Goal: Check status: Check status

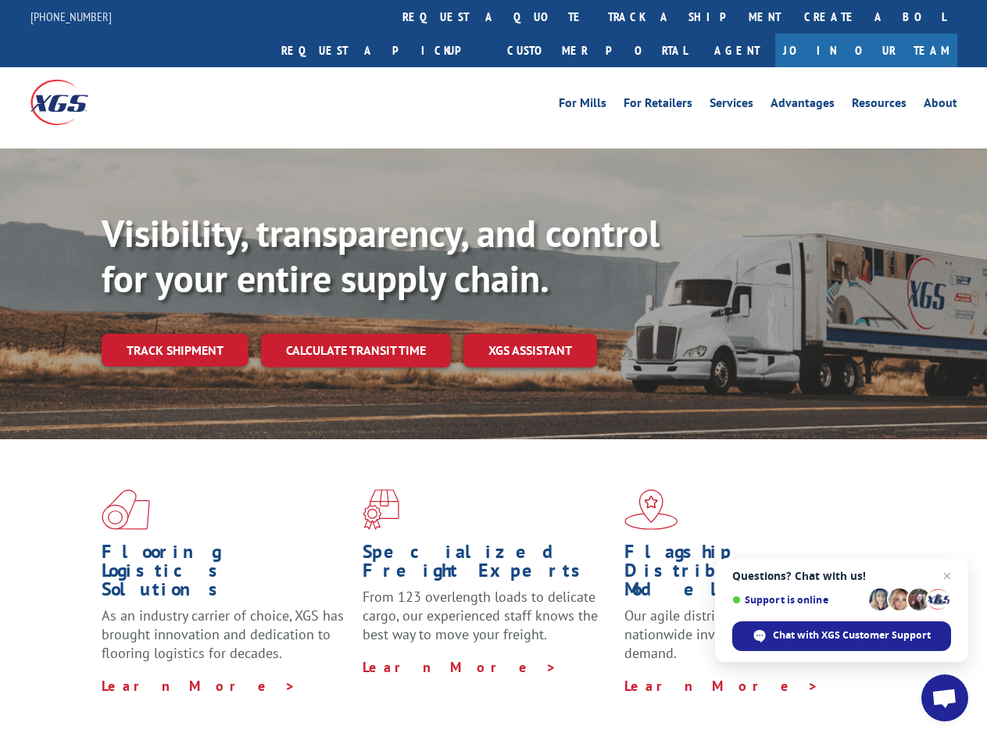
click at [493, 368] on div "Visibility, transparency, and control for your entire supply chain. Track shipm…" at bounding box center [544, 320] width 885 height 218
click at [596, 16] on link "track a shipment" at bounding box center [694, 17] width 196 height 34
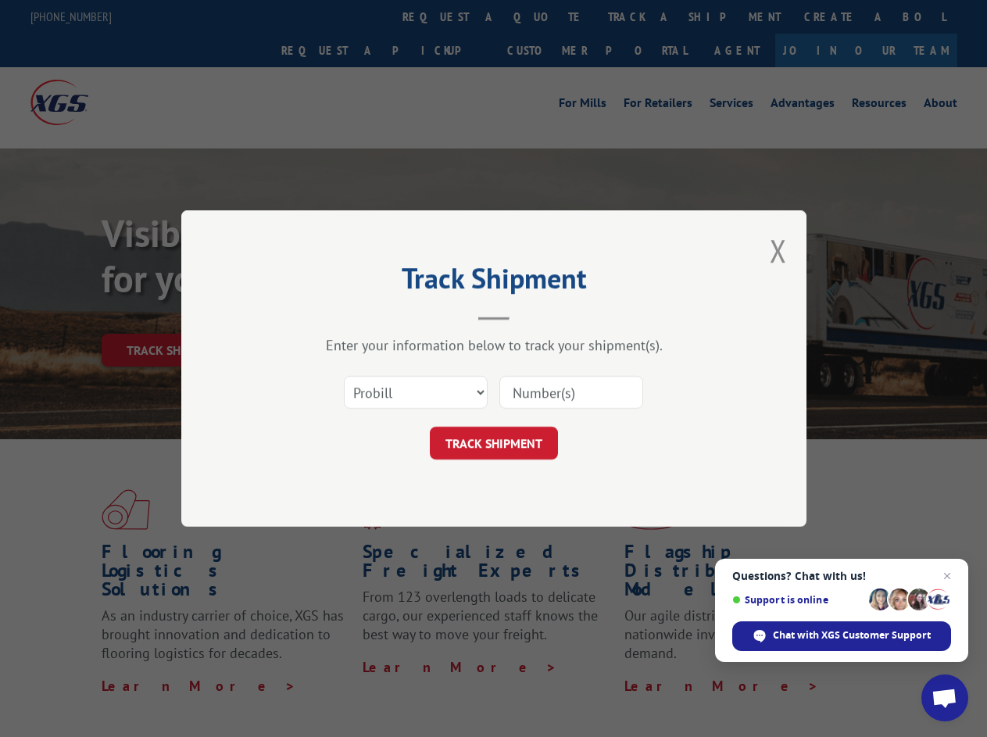
click at [545, 16] on div "Track Shipment Enter your information below to track your shipment(s). Select c…" at bounding box center [493, 368] width 987 height 737
click at [643, 16] on div "Track Shipment Enter your information below to track your shipment(s). Select c…" at bounding box center [493, 368] width 987 height 737
click at [174, 316] on div "Track Shipment Enter your information below to track your shipment(s). Select c…" at bounding box center [493, 368] width 987 height 737
click at [355, 316] on header "Track Shipment" at bounding box center [493, 293] width 469 height 53
click at [531, 316] on header "Track Shipment" at bounding box center [493, 293] width 469 height 53
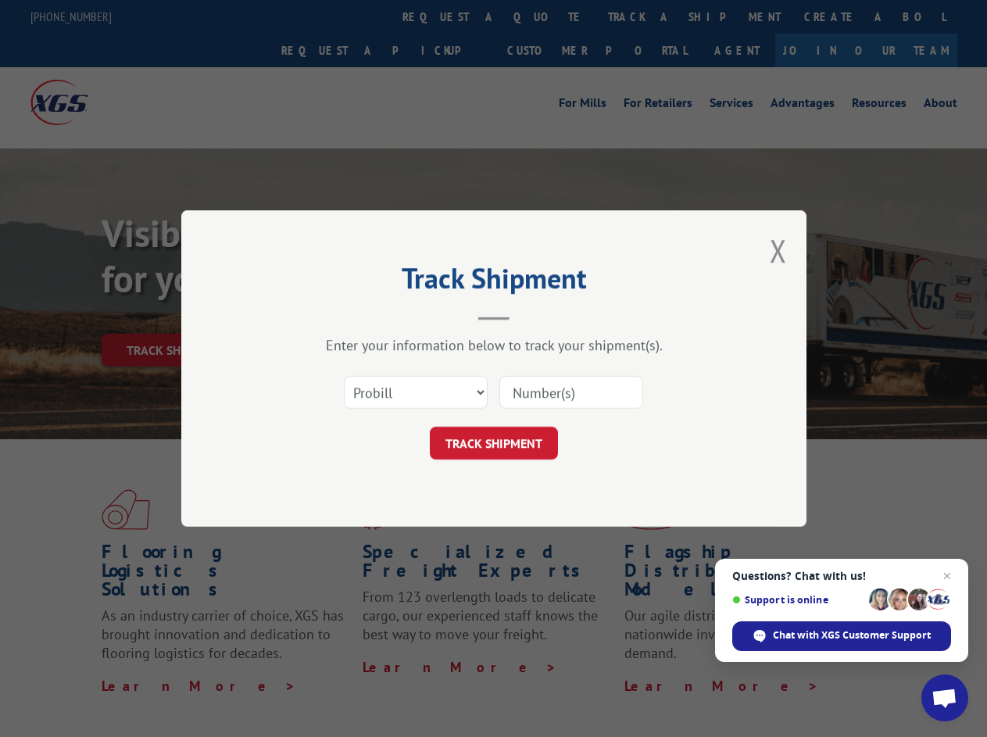
click at [945, 698] on span "Open chat" at bounding box center [944, 699] width 26 height 22
